Goal: Check status: Check status

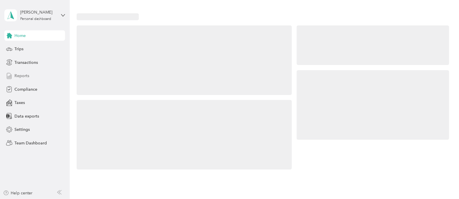
click at [26, 75] on span "Reports" at bounding box center [21, 76] width 15 height 6
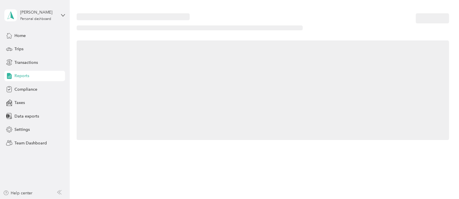
click at [19, 77] on span "Reports" at bounding box center [21, 76] width 15 height 6
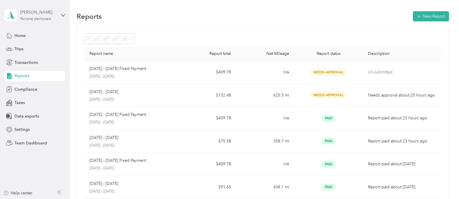
click at [44, 19] on div "Personal dashboard" at bounding box center [35, 18] width 31 height 3
click at [37, 46] on div "Team dashboard" at bounding box center [25, 48] width 31 height 6
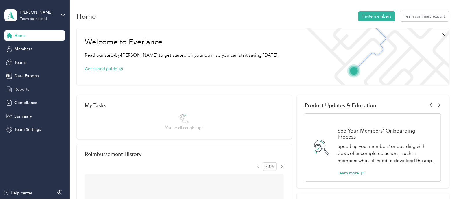
click at [25, 88] on span "Reports" at bounding box center [21, 89] width 15 height 6
